Goal: Browse casually: Explore the website without a specific task or goal

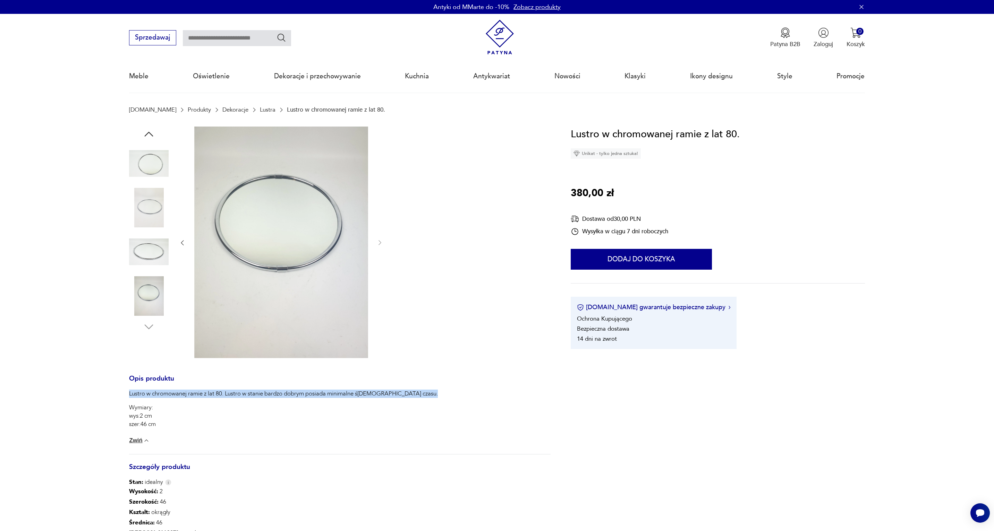
click at [154, 246] on img at bounding box center [149, 252] width 40 height 40
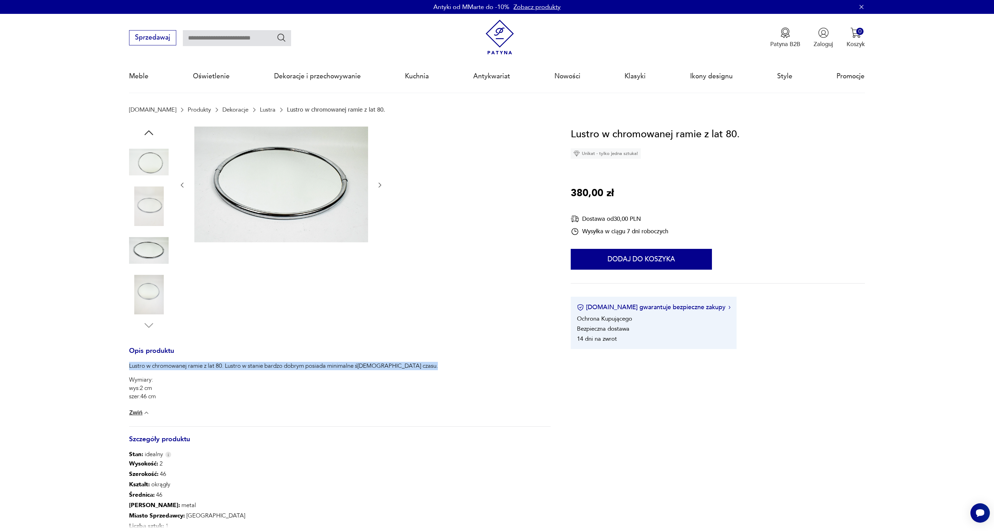
click at [154, 209] on img at bounding box center [149, 207] width 40 height 40
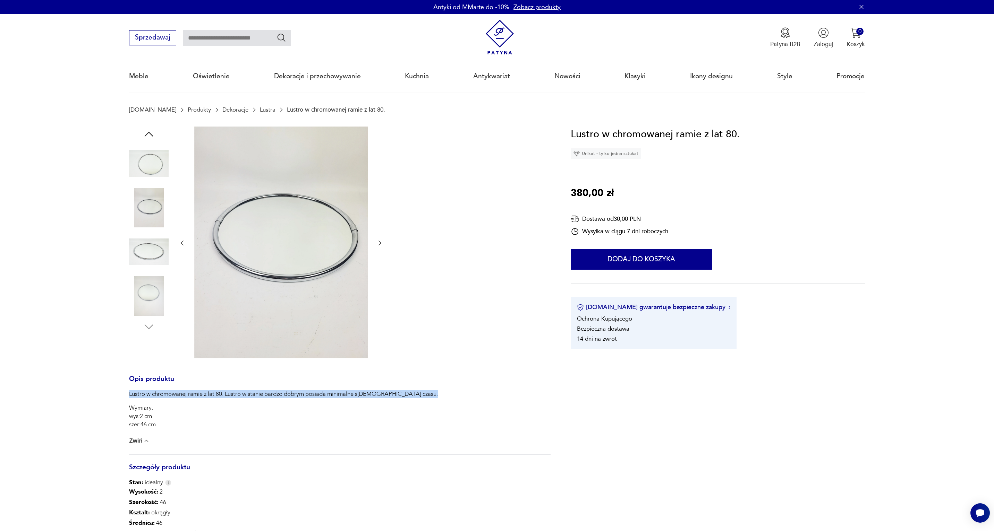
click at [151, 164] on img at bounding box center [149, 164] width 40 height 40
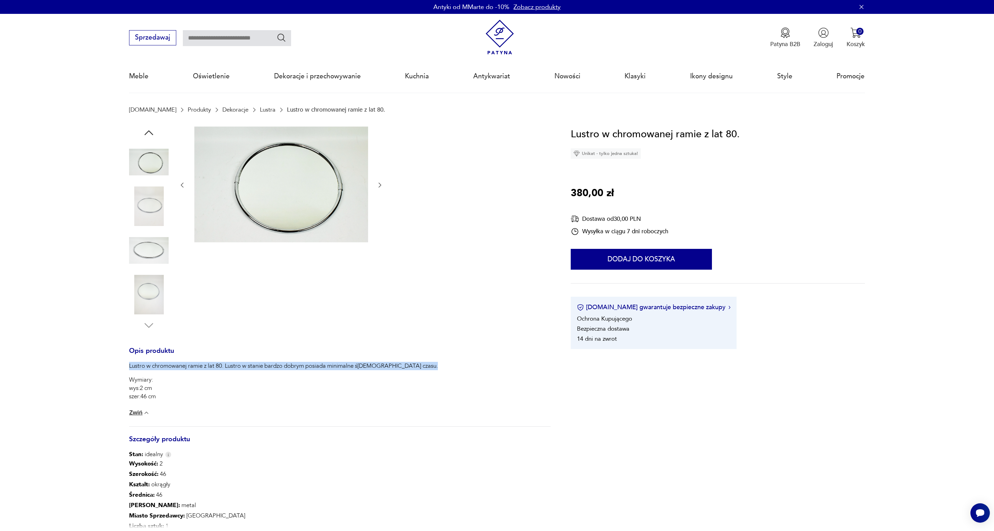
click at [141, 286] on img at bounding box center [149, 295] width 40 height 40
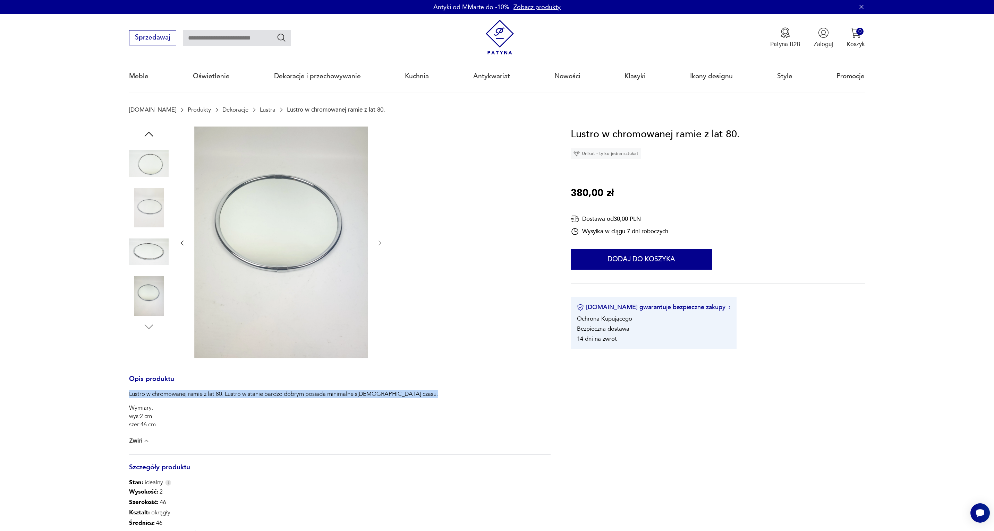
click at [272, 235] on img at bounding box center [281, 243] width 174 height 232
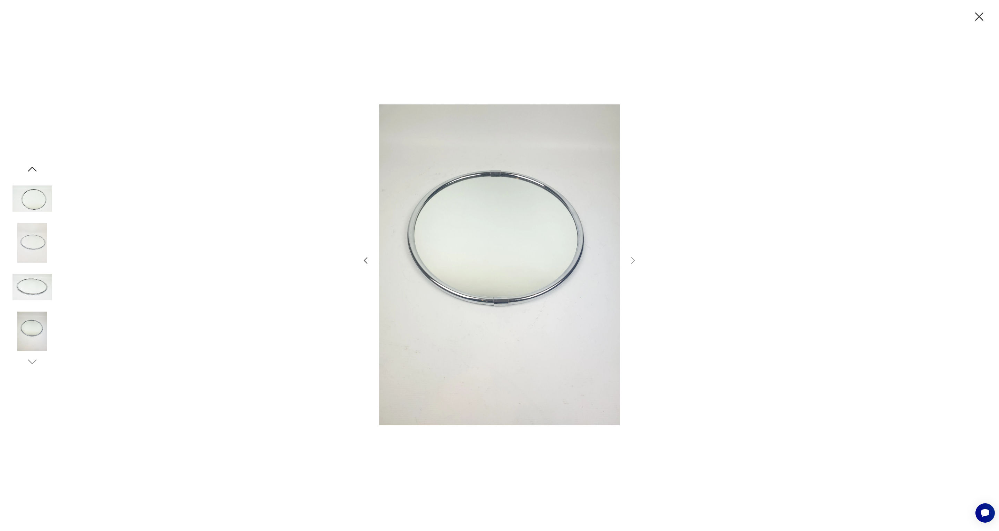
click at [617, 15] on icon "button" at bounding box center [979, 16] width 15 height 15
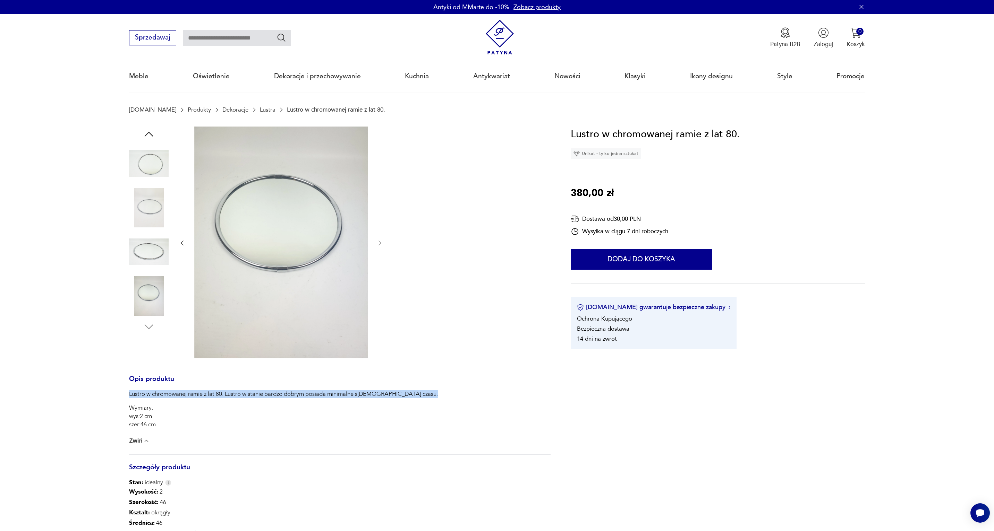
click at [151, 151] on img at bounding box center [149, 164] width 40 height 40
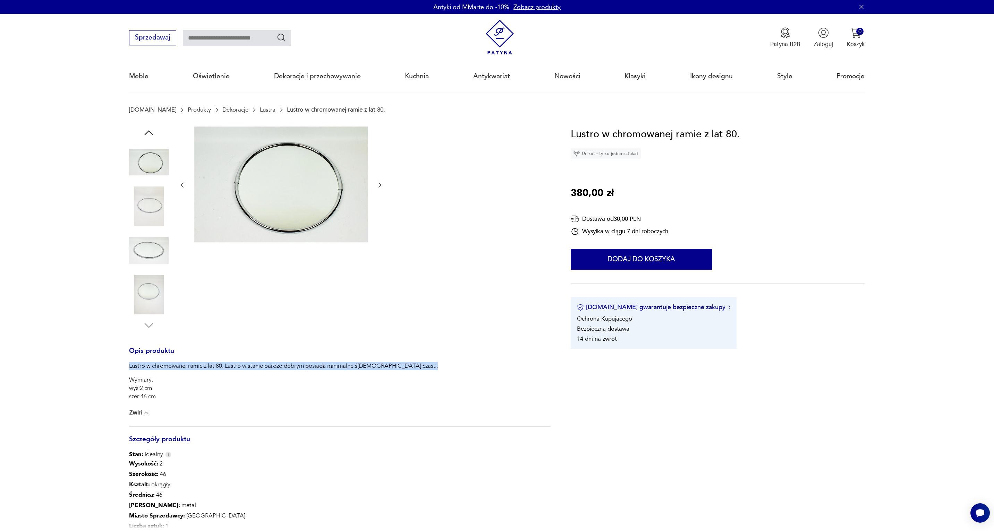
click at [146, 213] on img at bounding box center [149, 207] width 40 height 40
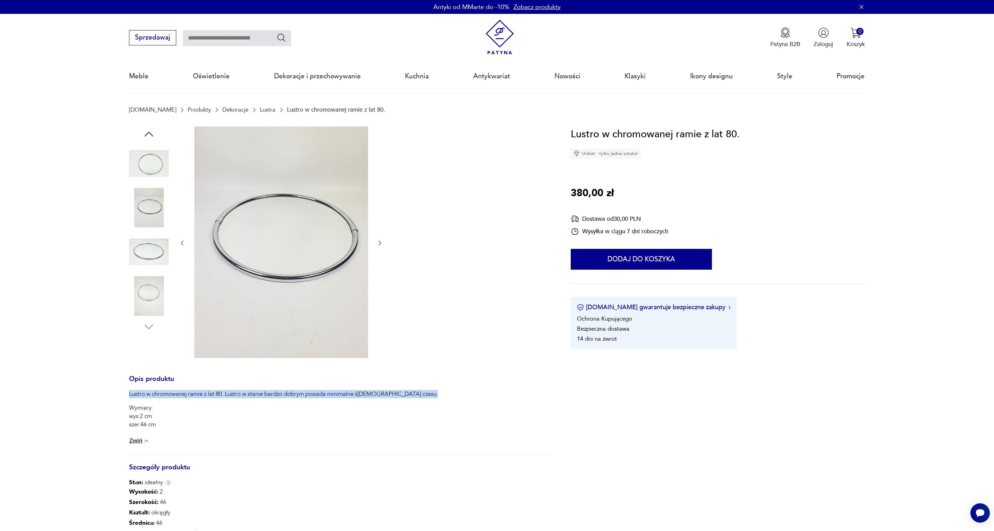
click at [157, 266] on img at bounding box center [149, 252] width 40 height 40
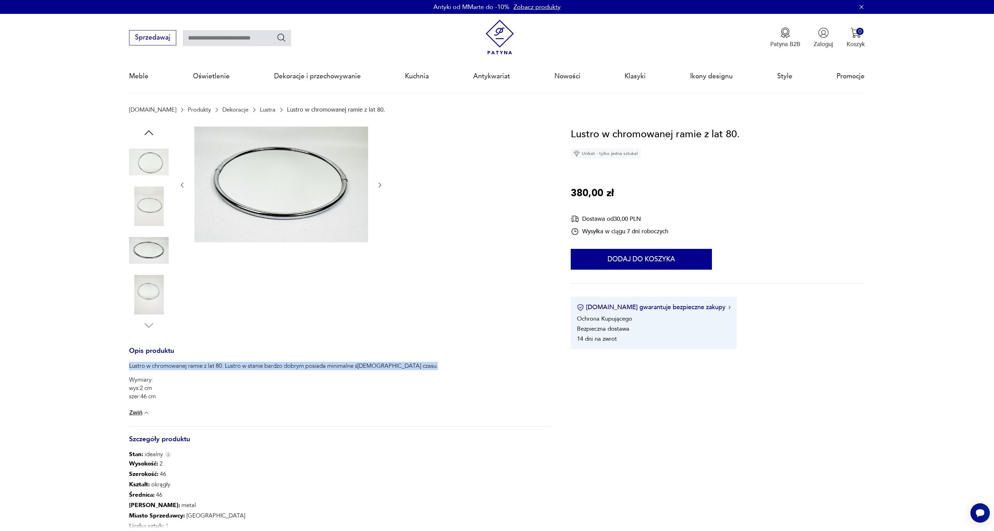
click at [154, 298] on img at bounding box center [149, 295] width 40 height 40
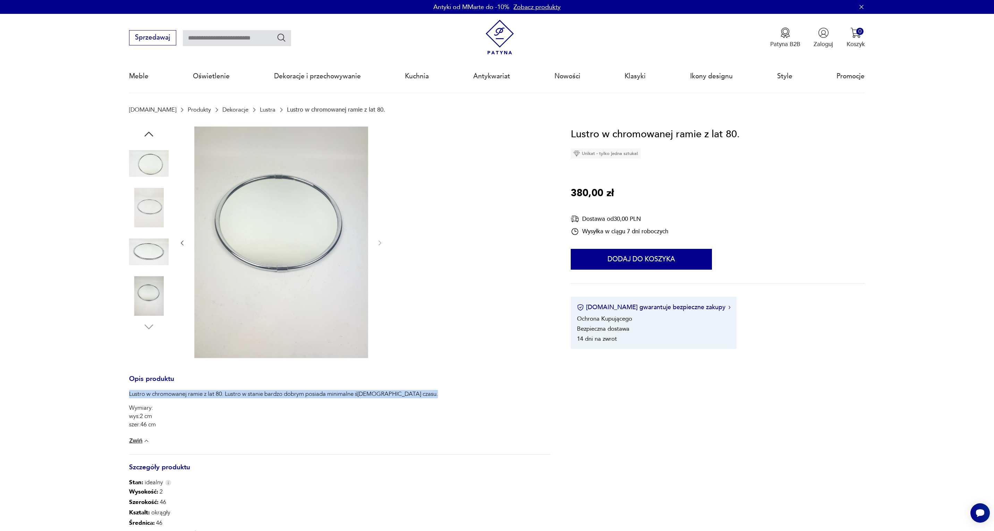
click at [150, 133] on icon "button" at bounding box center [149, 134] width 12 height 12
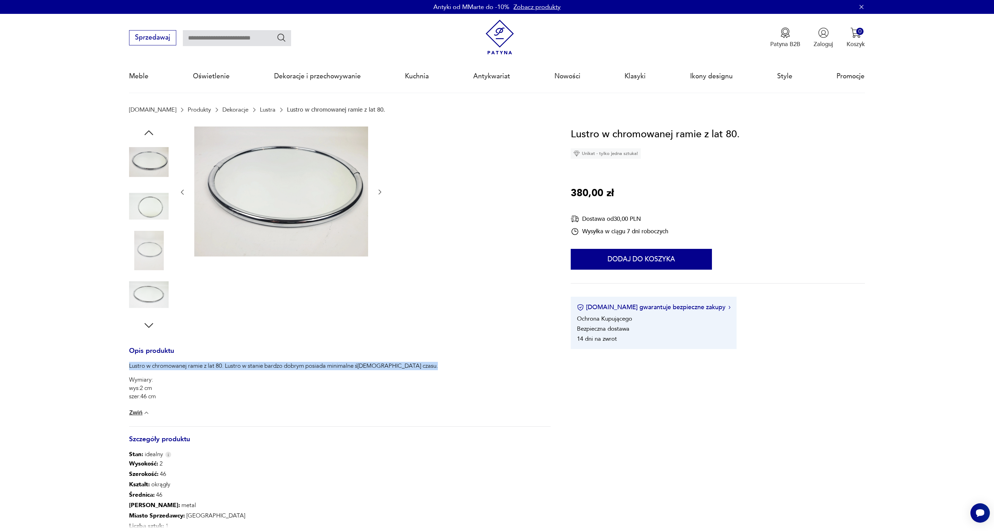
click at [150, 133] on icon "button" at bounding box center [149, 133] width 12 height 12
